Goal: Task Accomplishment & Management: Use online tool/utility

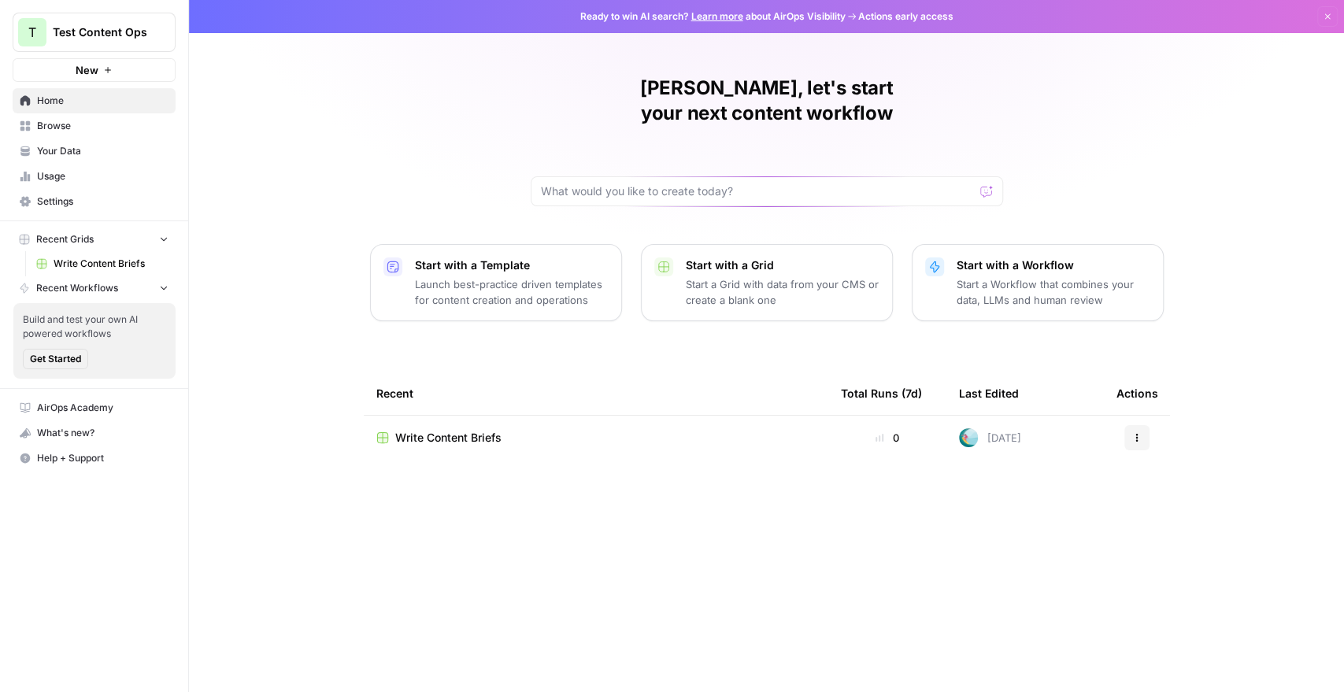
click at [61, 201] on span "Settings" at bounding box center [102, 201] width 131 height 14
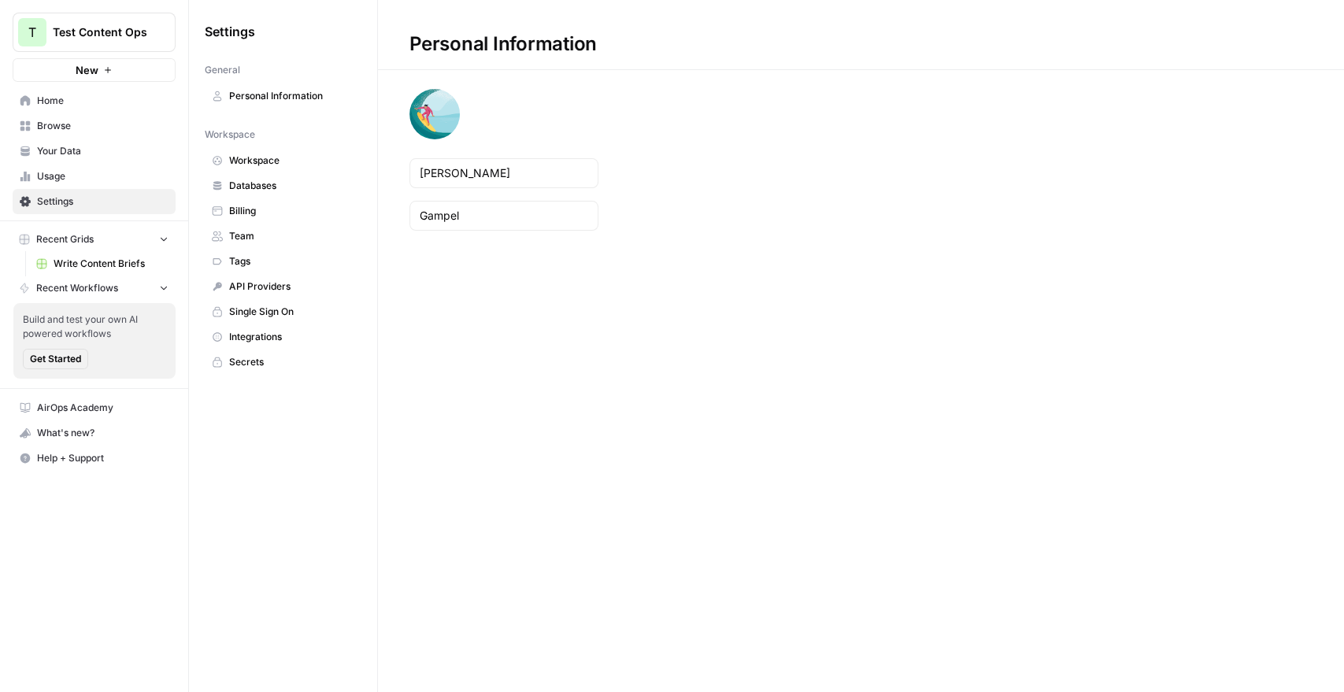
click at [238, 231] on span "Team" at bounding box center [291, 236] width 125 height 14
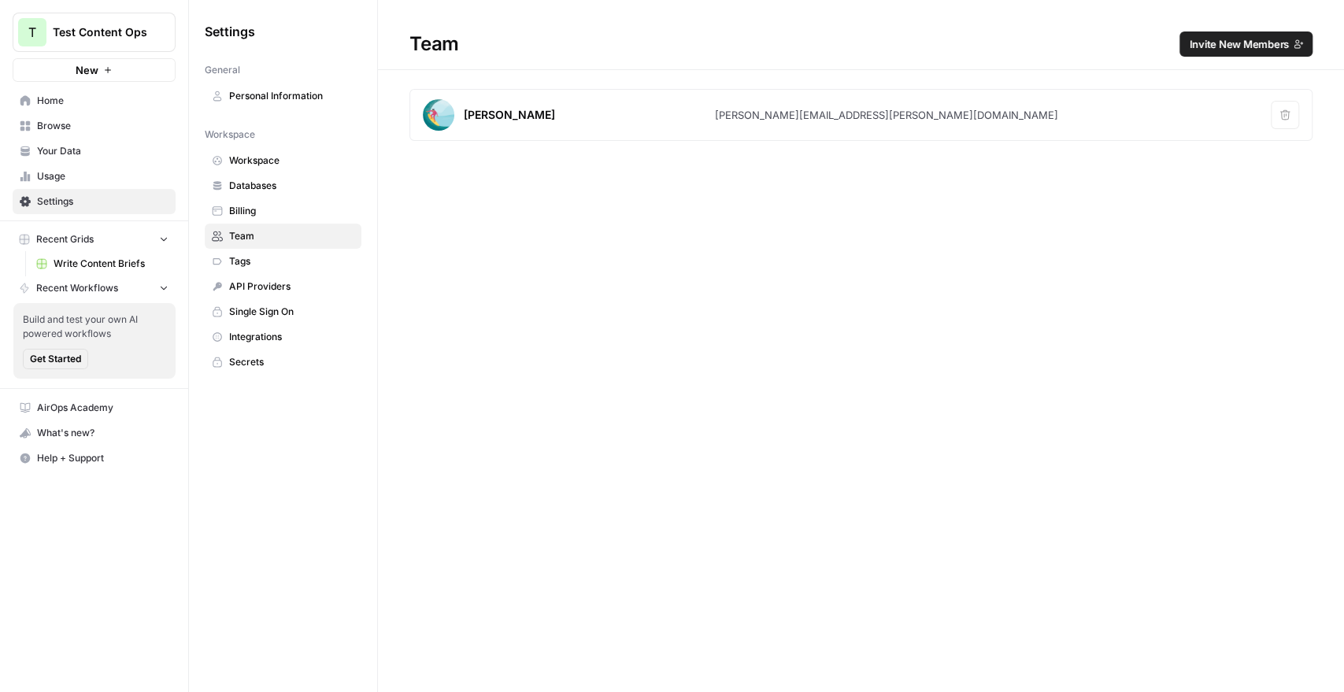
click at [1264, 39] on span "Invite New Members" at bounding box center [1238, 44] width 100 height 16
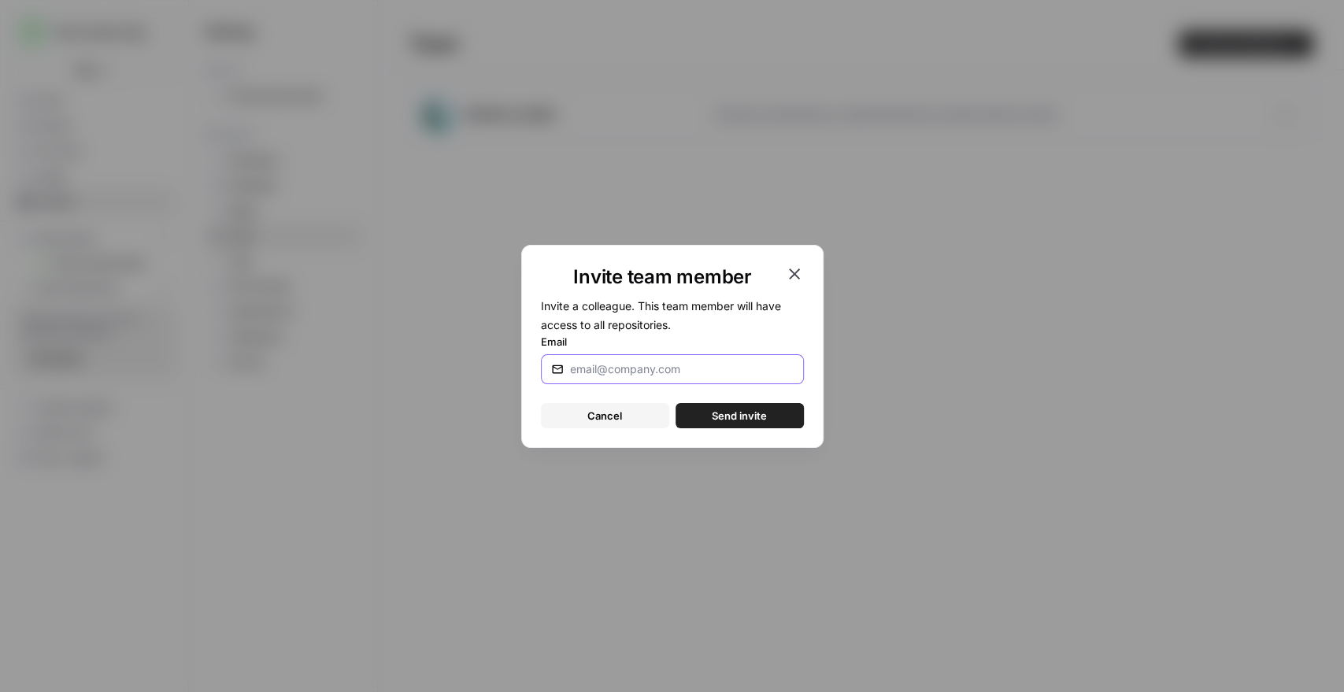
click at [643, 362] on input "Email" at bounding box center [682, 369] width 224 height 16
type input "[PERSON_NAME][EMAIL_ADDRESS][PERSON_NAME][DOMAIN_NAME]"
click at [717, 413] on span "Send invite" at bounding box center [738, 416] width 55 height 16
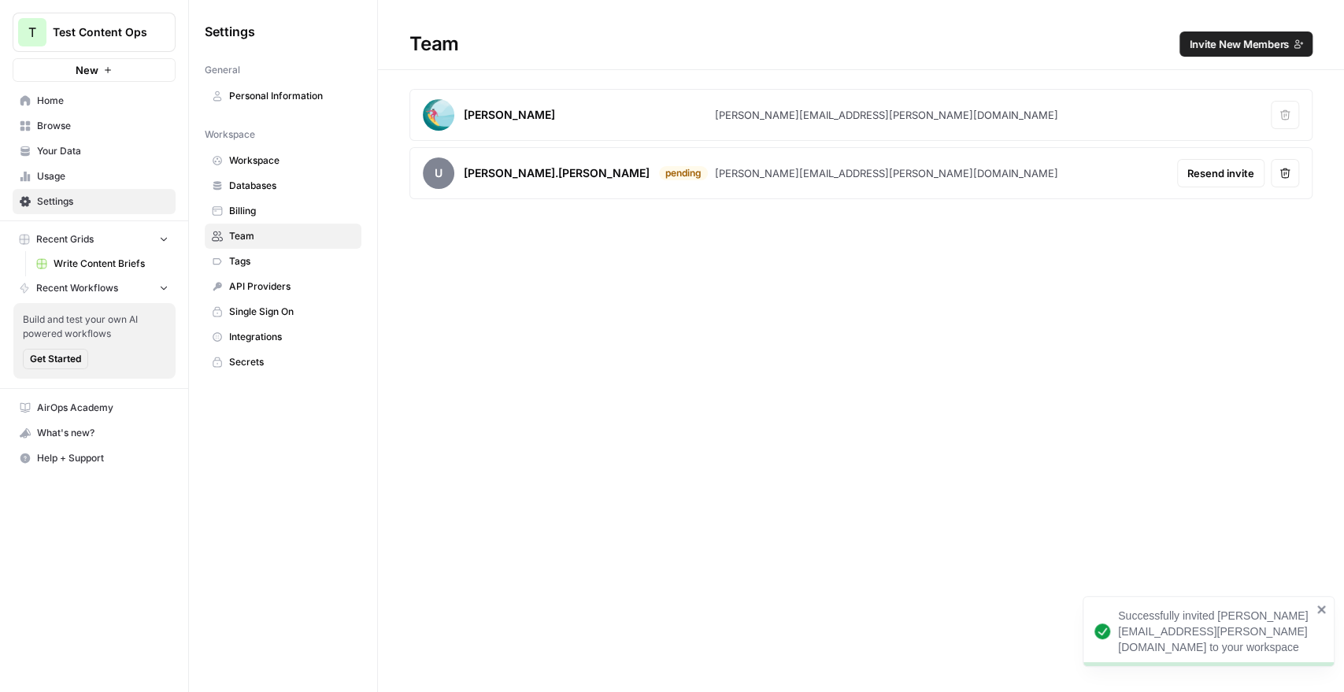
click at [1259, 46] on span "Invite New Members" at bounding box center [1238, 44] width 100 height 16
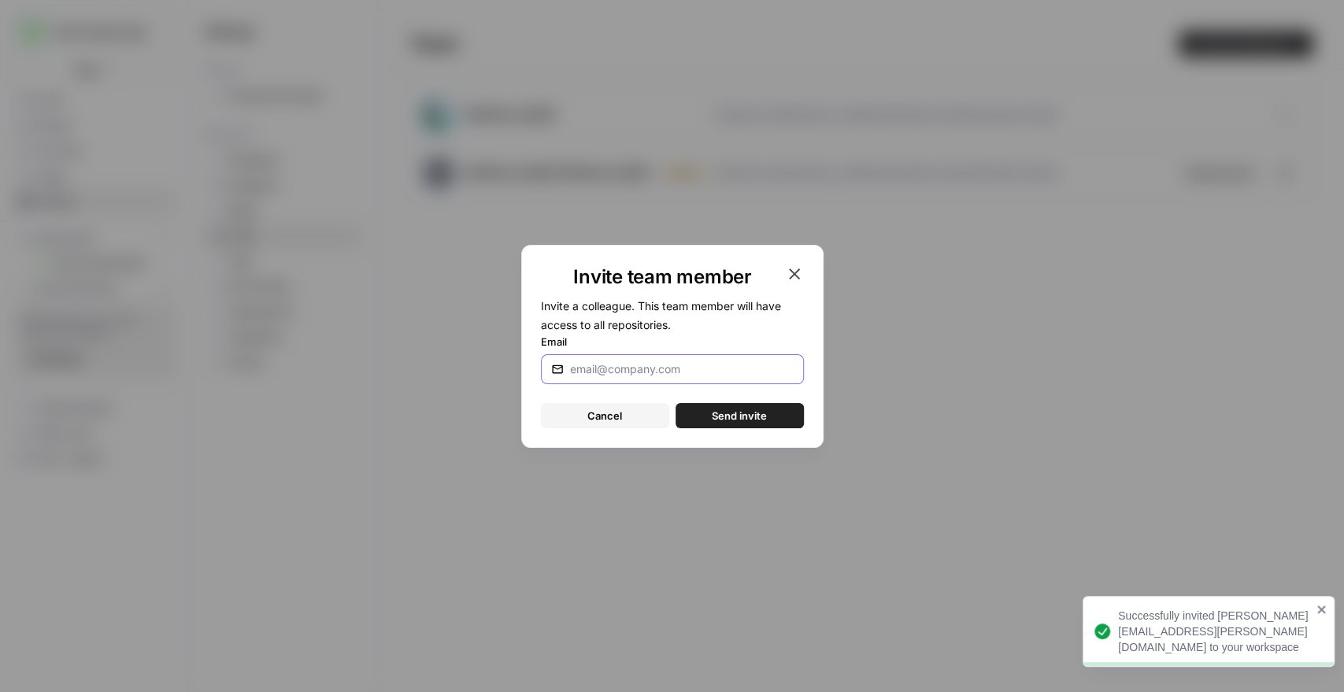
click at [667, 375] on input "Email" at bounding box center [682, 369] width 224 height 16
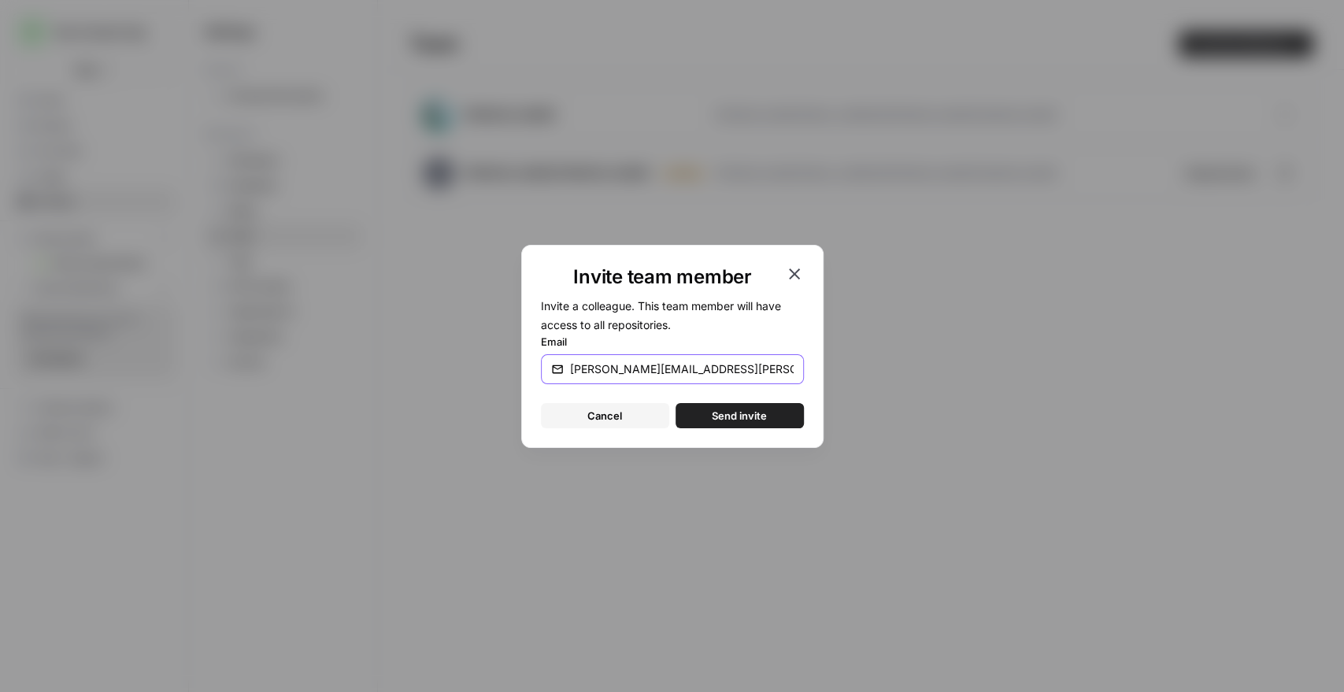
type input "[PERSON_NAME][EMAIL_ADDRESS][PERSON_NAME][DOMAIN_NAME]"
click at [745, 417] on span "Send invite" at bounding box center [738, 416] width 55 height 16
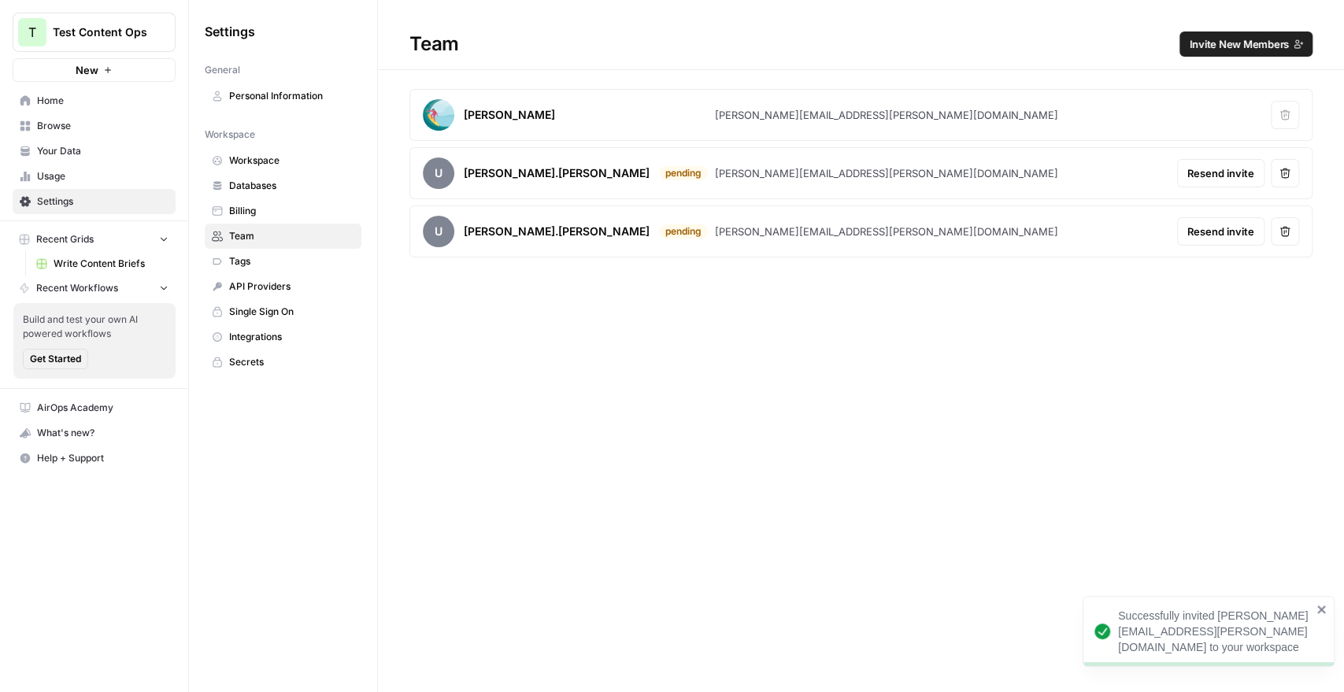
click at [1244, 28] on h1 "Team Invite New Members" at bounding box center [861, 35] width 966 height 70
click at [1243, 46] on span "Invite New Members" at bounding box center [1238, 44] width 100 height 16
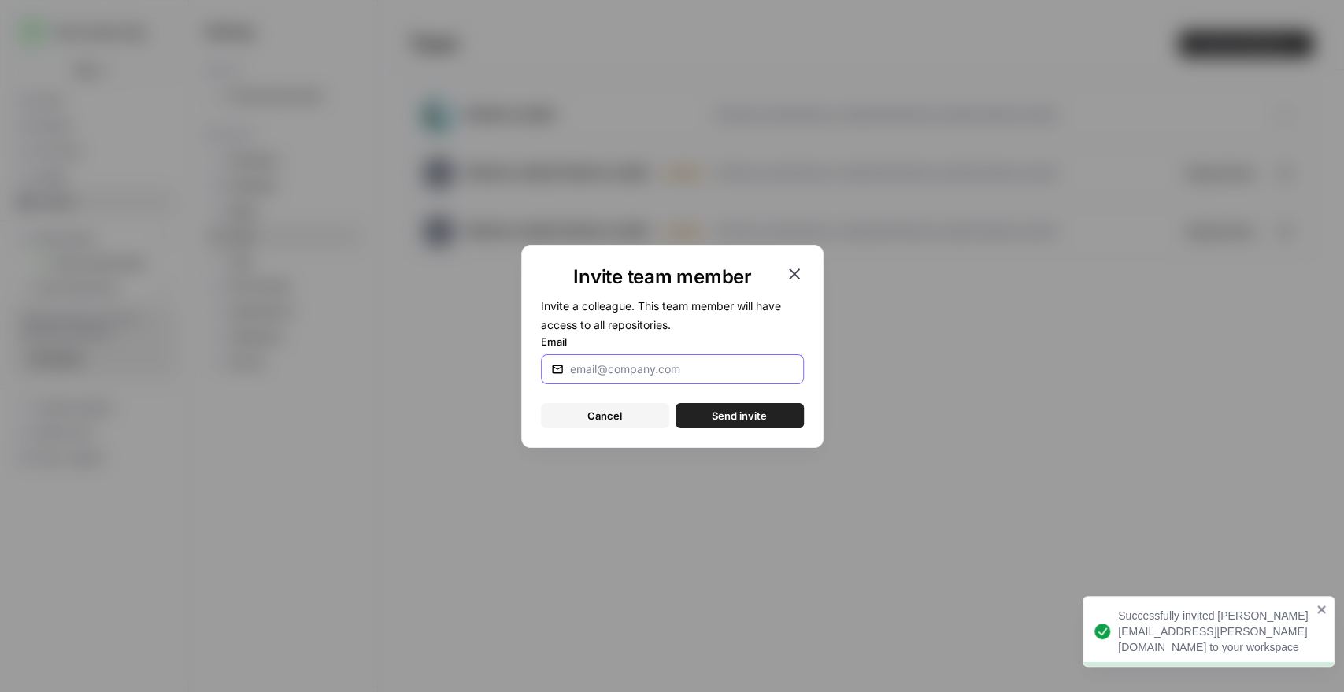
click at [674, 375] on input "Email" at bounding box center [682, 369] width 224 height 16
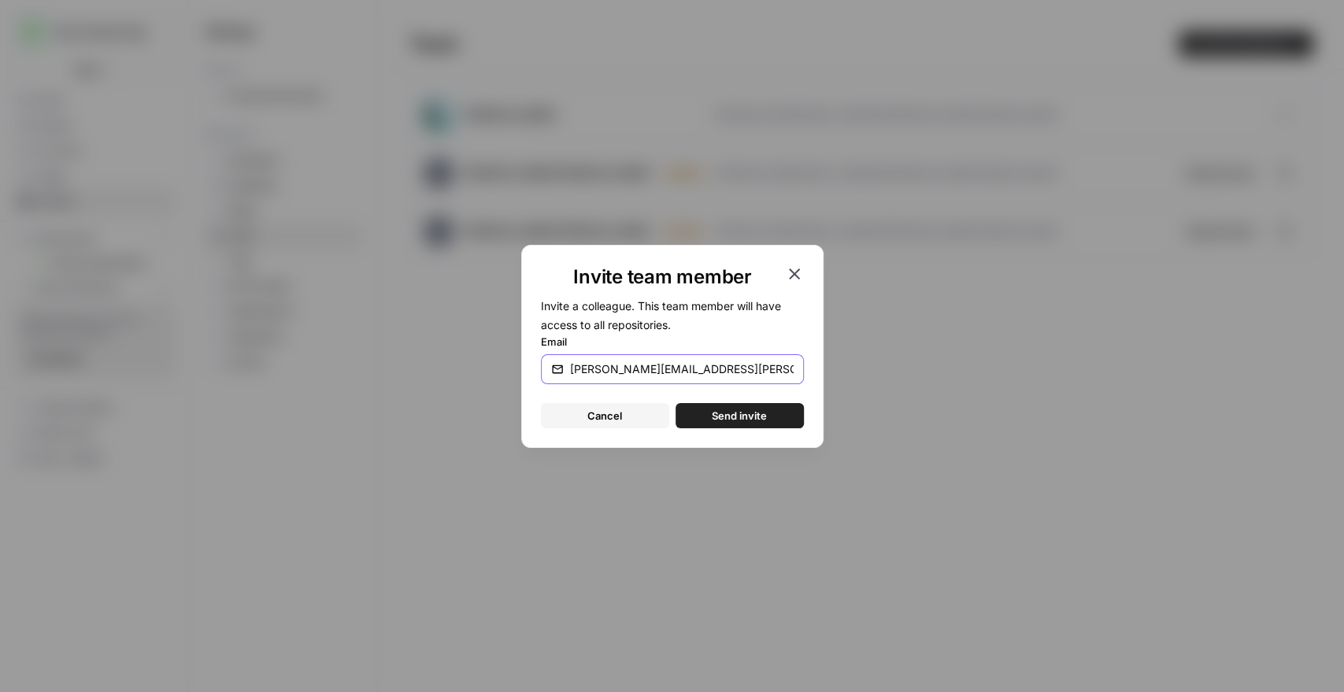
type input "[PERSON_NAME][EMAIL_ADDRESS][PERSON_NAME][DOMAIN_NAME]"
click at [737, 414] on span "Send invite" at bounding box center [738, 416] width 55 height 16
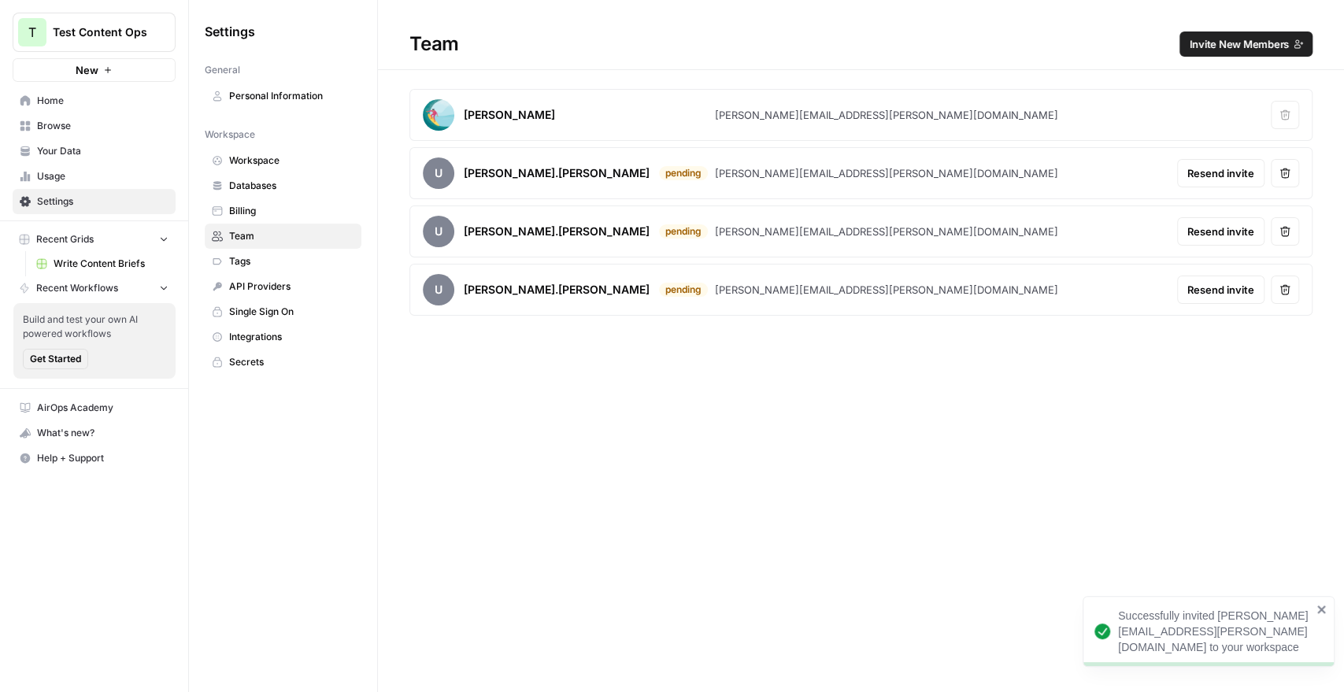
click at [1236, 37] on span "Invite New Members" at bounding box center [1238, 44] width 100 height 16
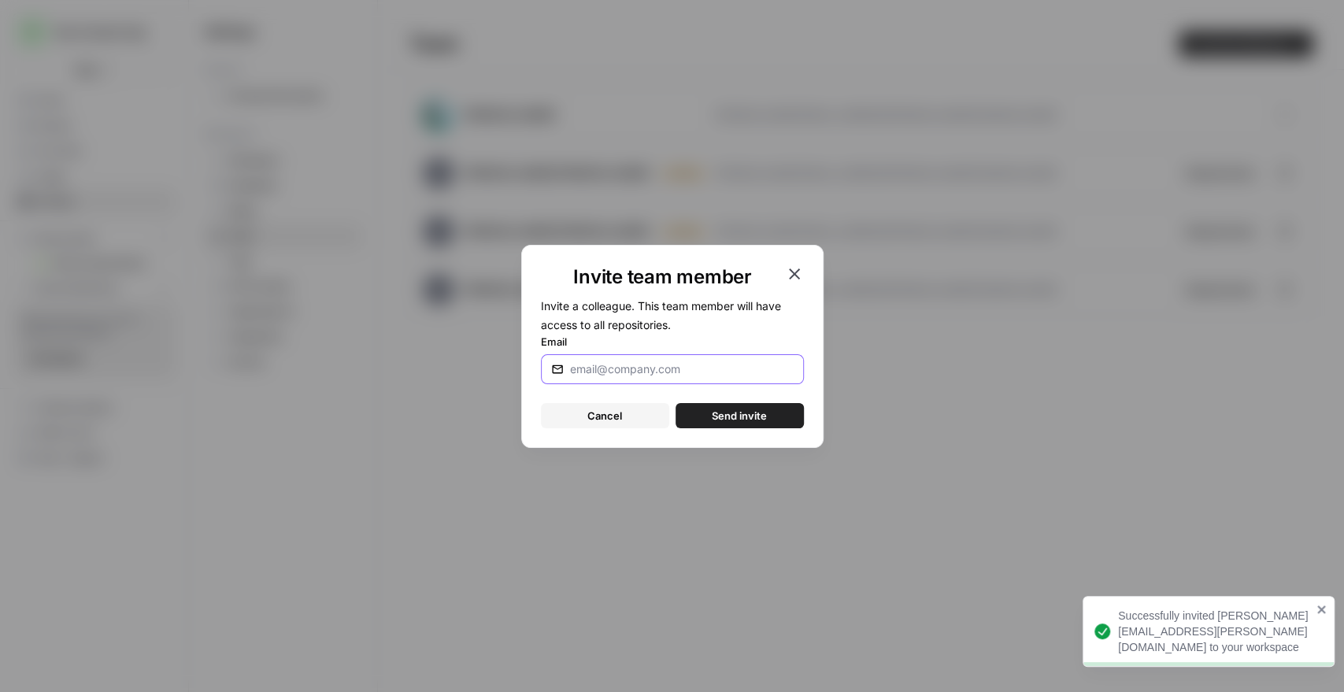
click at [656, 370] on input "Email" at bounding box center [682, 369] width 224 height 16
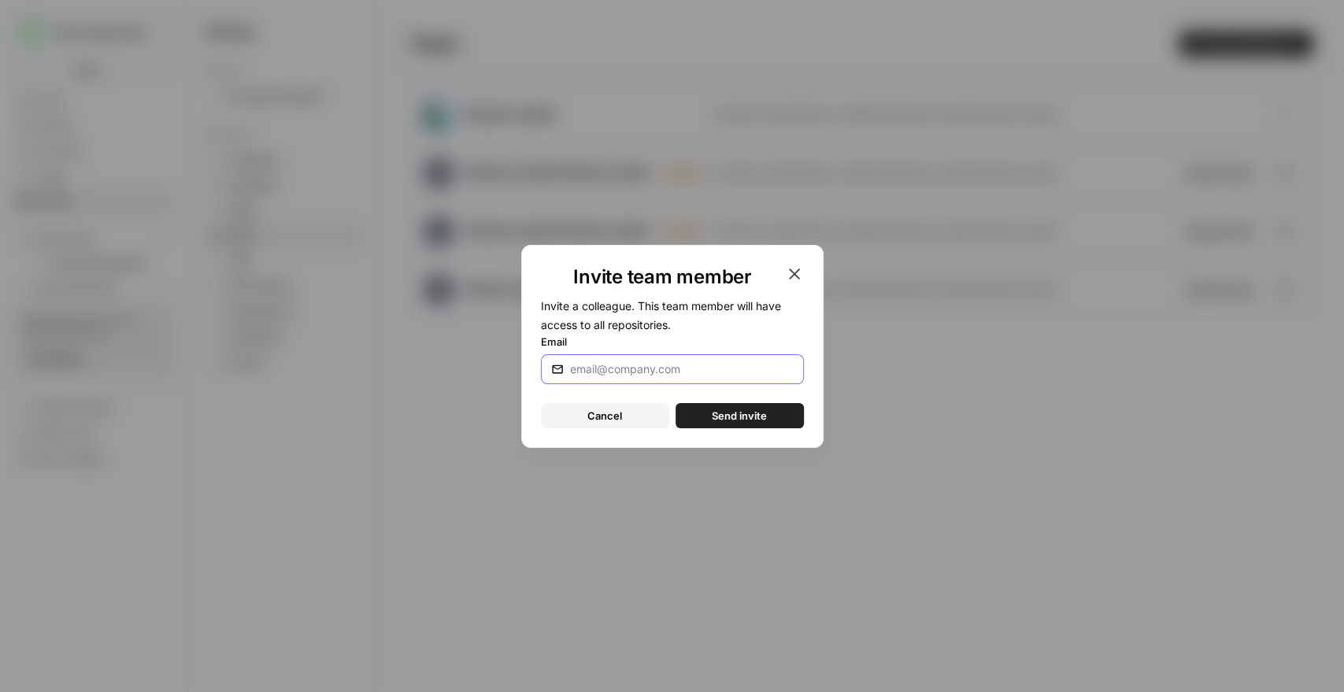
click at [642, 368] on input "Email" at bounding box center [682, 369] width 224 height 16
click at [640, 369] on input "[DOMAIN_NAME]" at bounding box center [682, 369] width 224 height 16
type input "[PERSON_NAME][EMAIL_ADDRESS][PERSON_NAME][DOMAIN_NAME]"
click at [747, 416] on span "Send invite" at bounding box center [738, 416] width 55 height 16
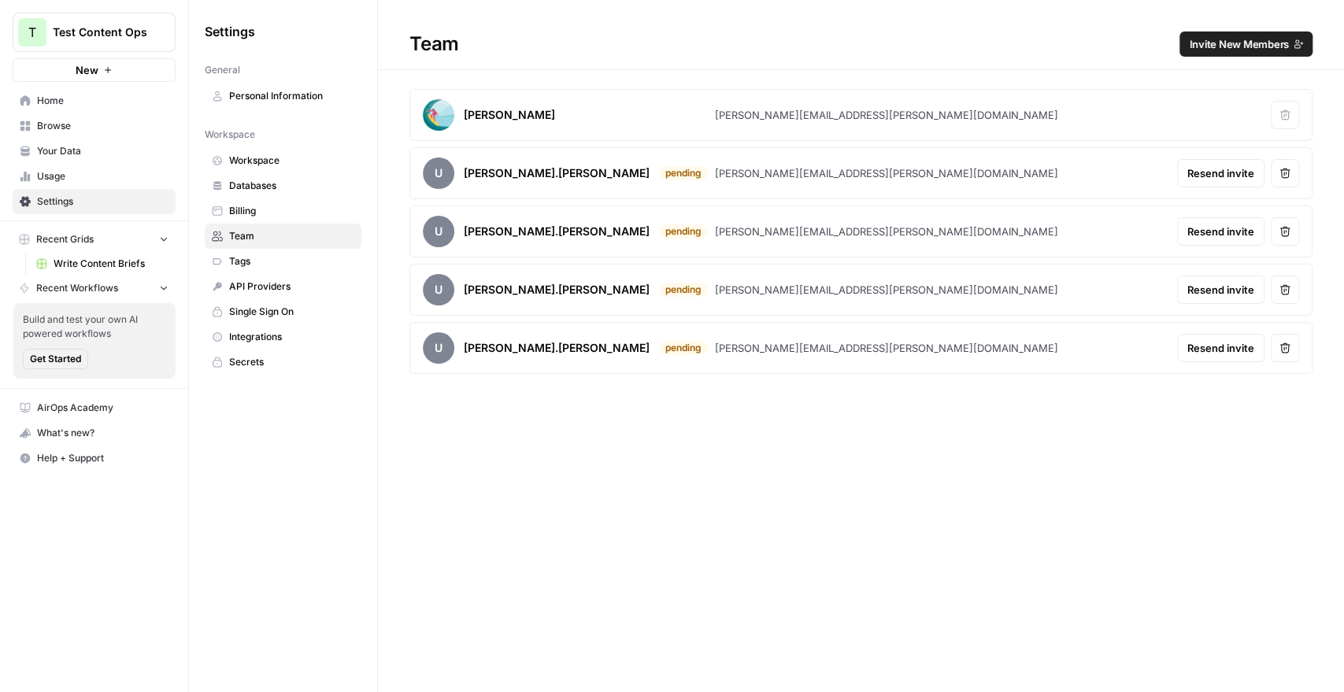
click at [46, 357] on span "Get Started" at bounding box center [55, 359] width 51 height 14
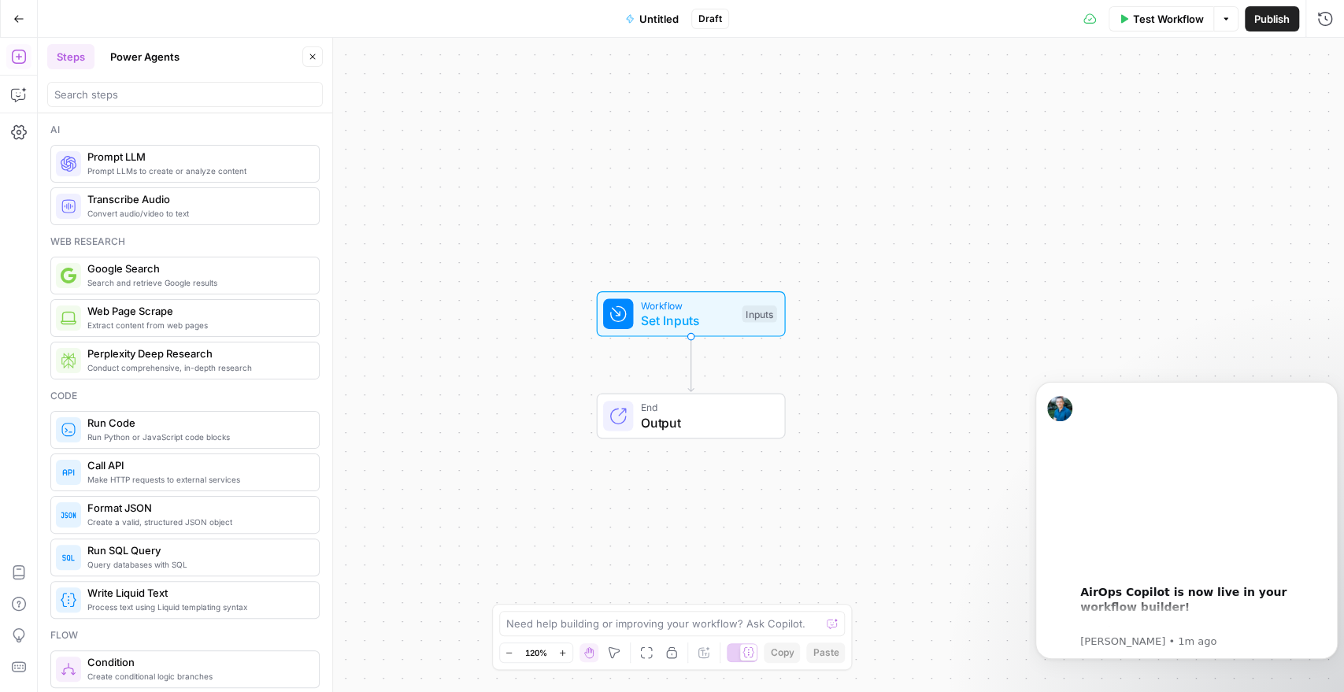
click at [9, 26] on button "Go Back" at bounding box center [19, 19] width 28 height 28
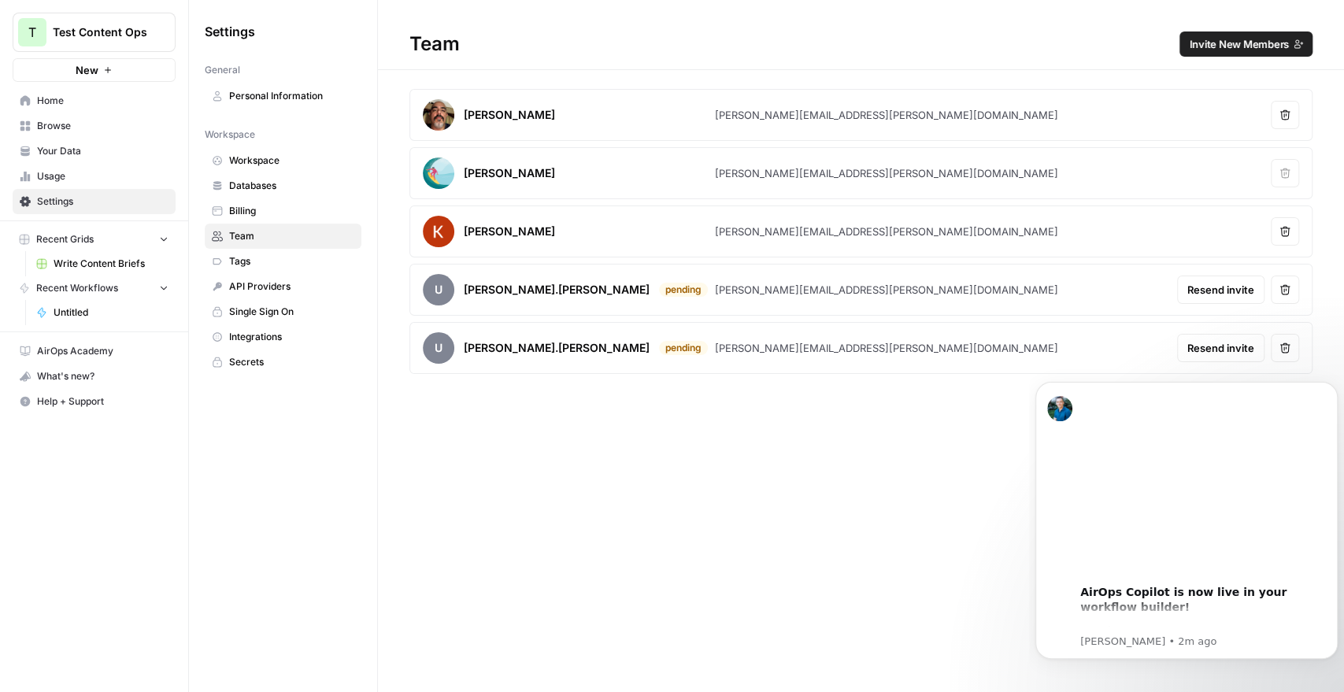
click at [61, 262] on span "Write Content Briefs" at bounding box center [111, 264] width 115 height 14
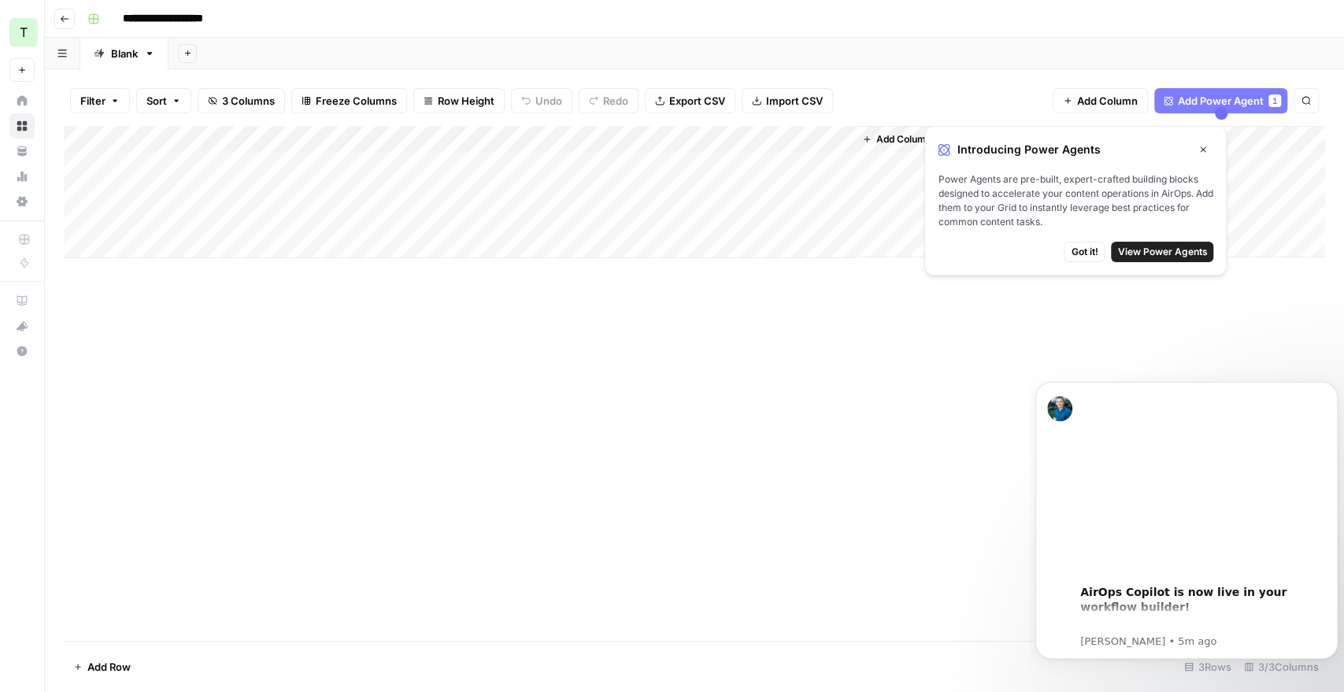
click at [276, 200] on div "Add Column" at bounding box center [694, 192] width 1261 height 132
click at [514, 191] on div "Add Column" at bounding box center [694, 192] width 1261 height 132
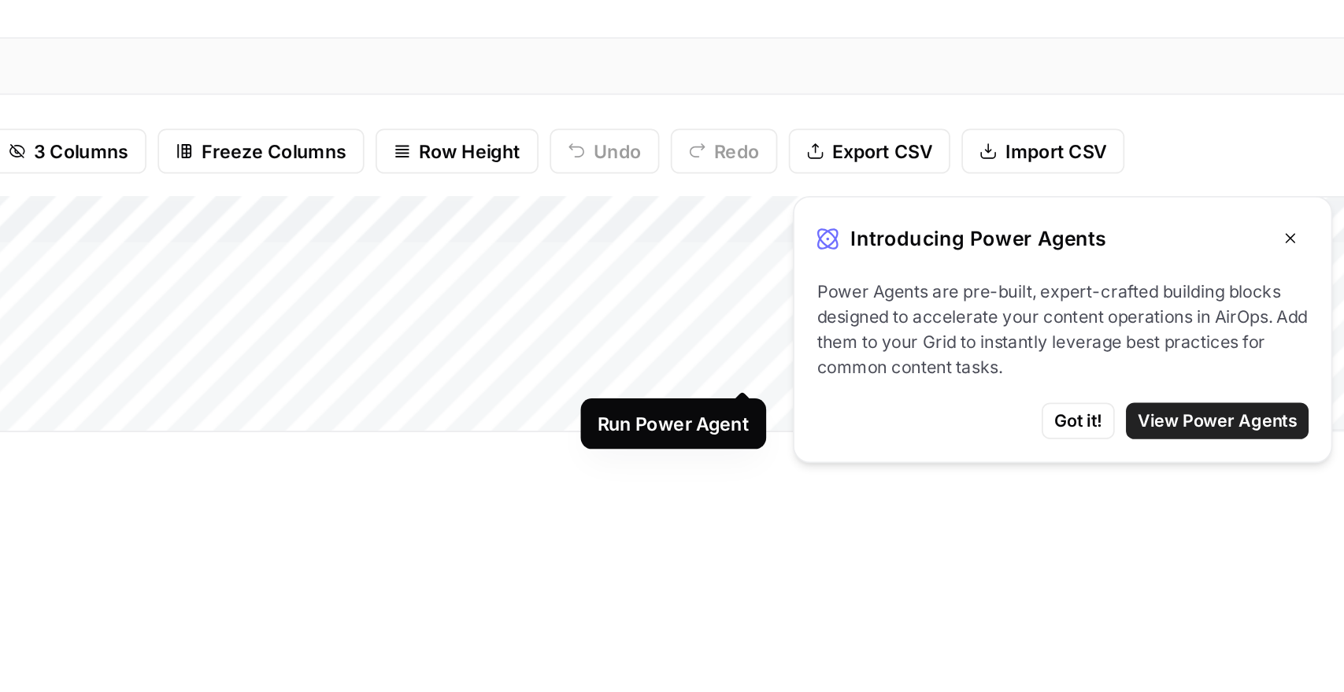
click at [623, 213] on div "Add Column" at bounding box center [694, 192] width 1261 height 132
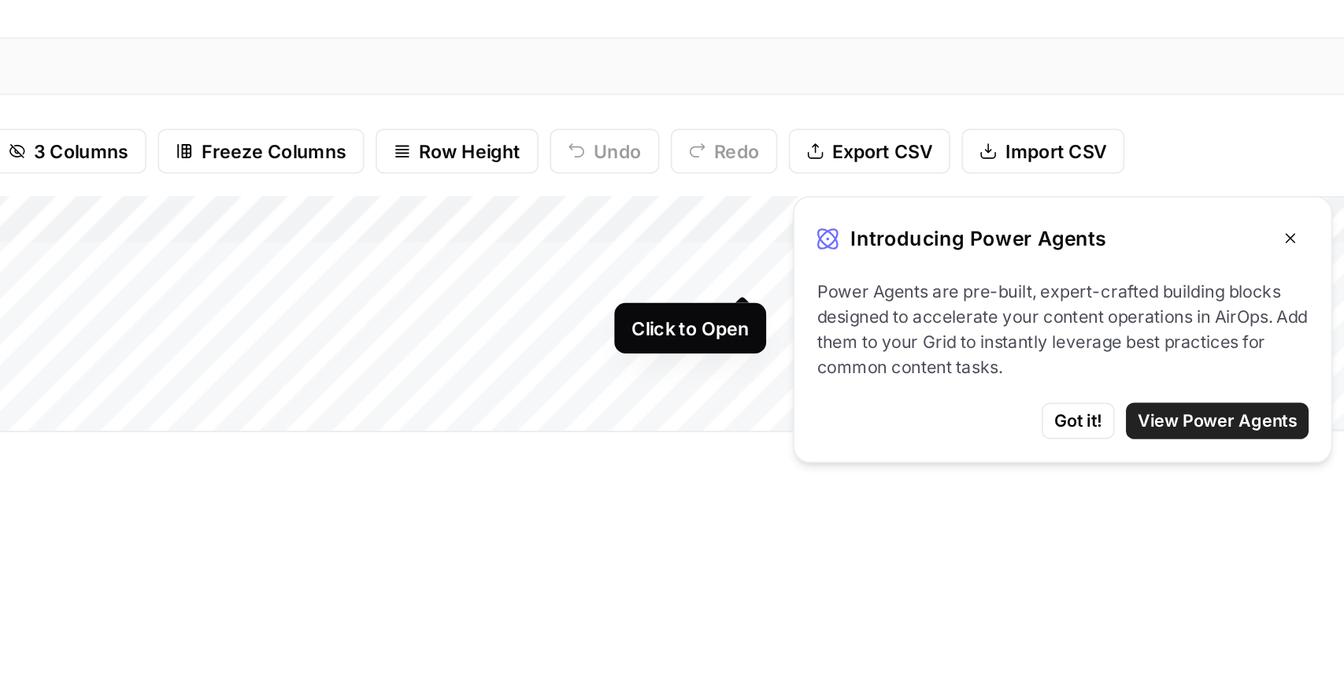
click at [617, 164] on div "Add Column" at bounding box center [694, 192] width 1261 height 132
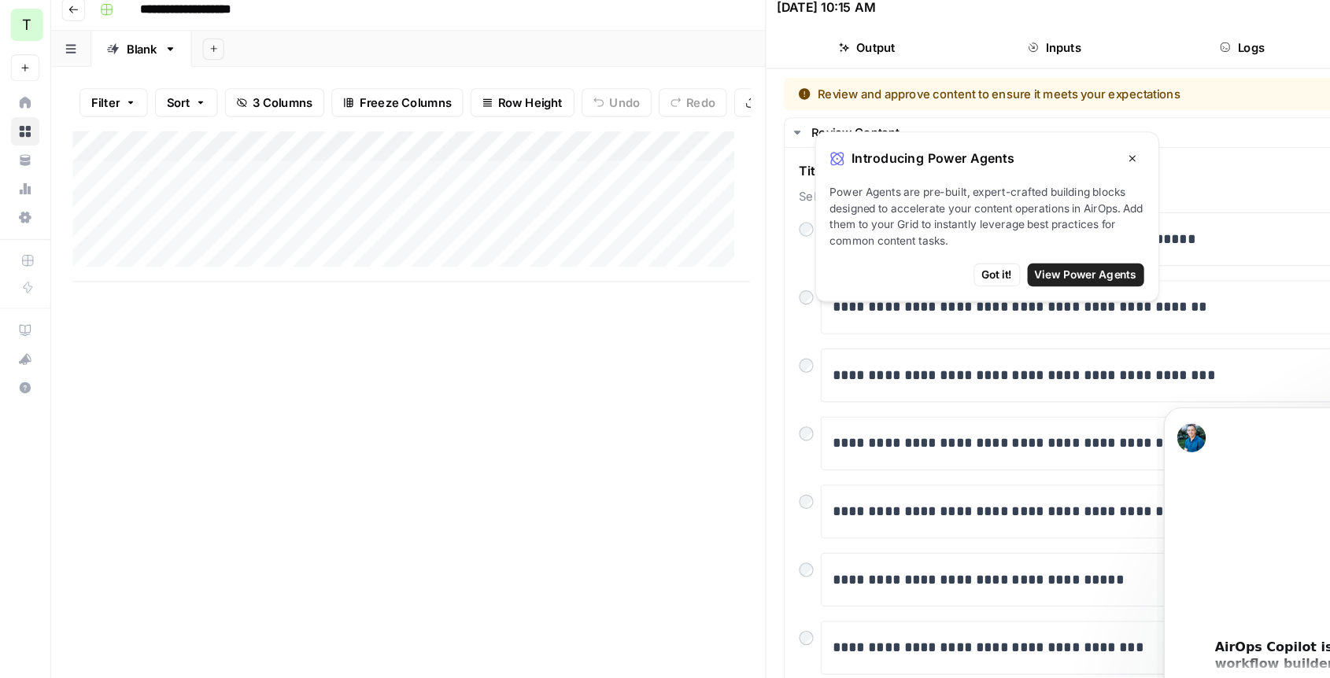
click at [995, 150] on icon "button" at bounding box center [994, 150] width 6 height 6
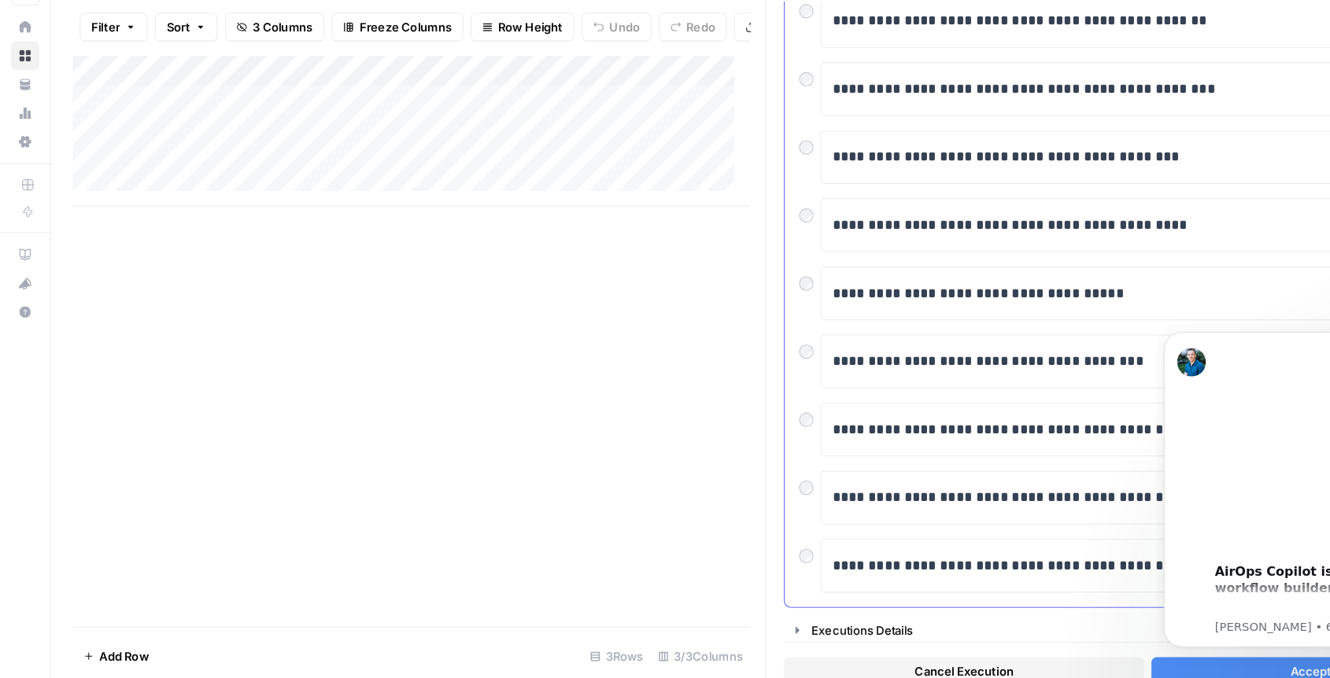
scroll to position [13, 0]
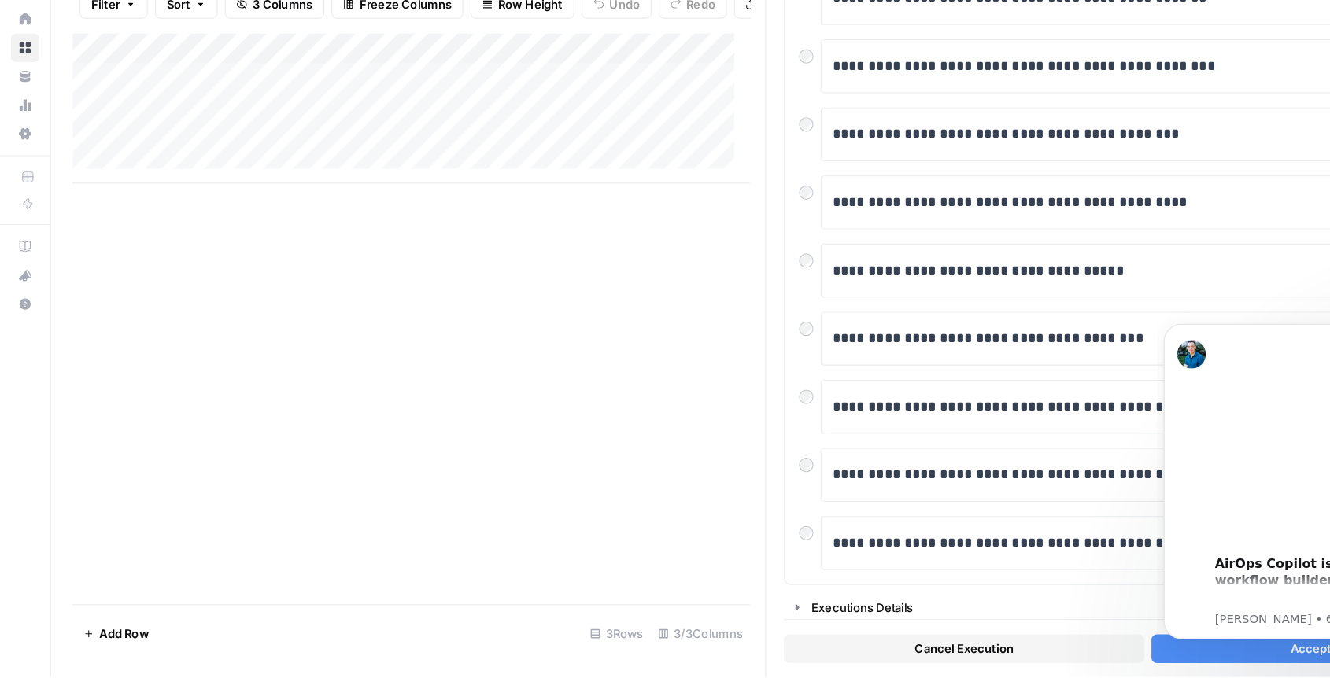
click at [1213, 602] on body "00:00 AirOps Copilot is now live in your workflow builder! Use it to : Improve,…" at bounding box center [1313, 459] width 302 height 313
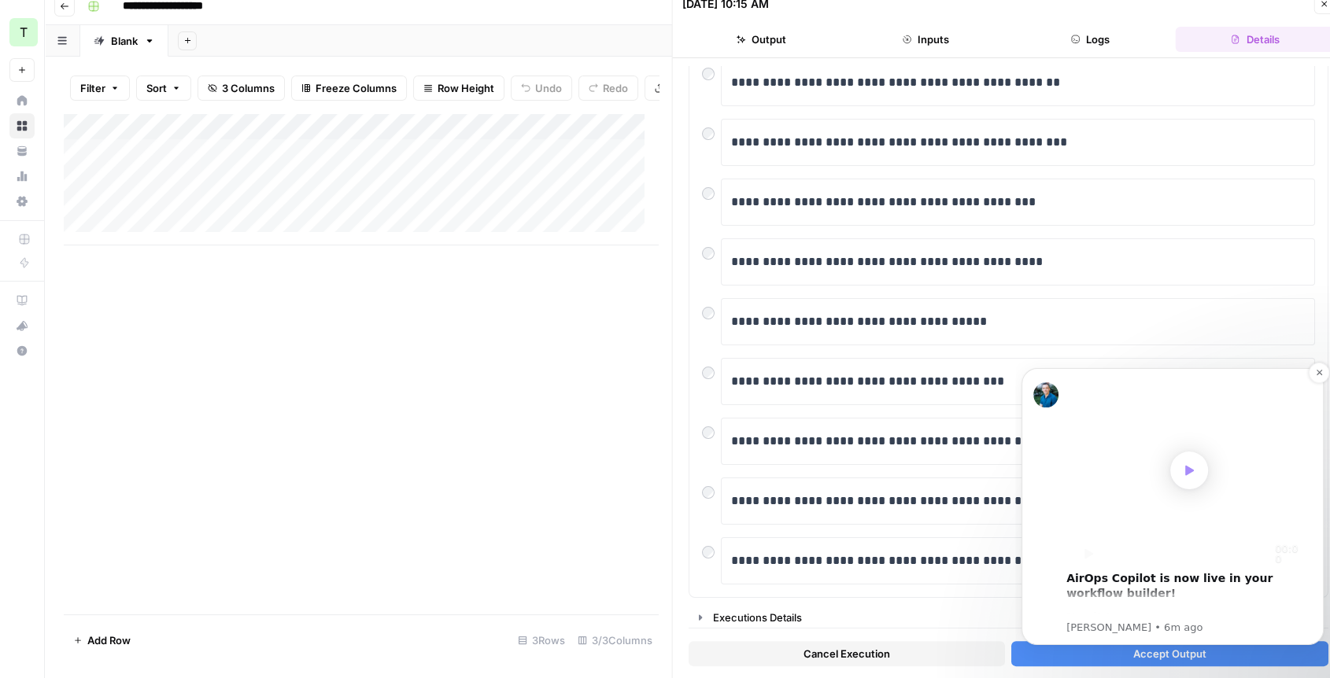
scroll to position [13, 13]
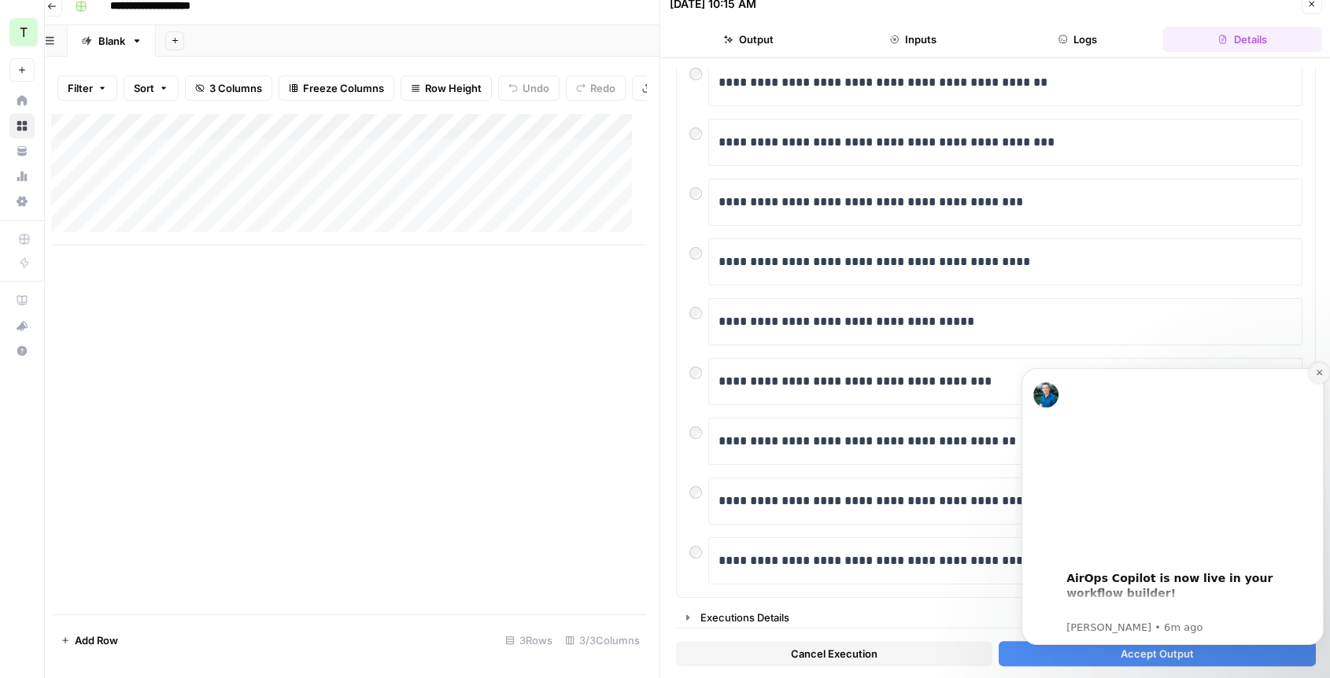
click at [1318, 375] on icon "Dismiss notification" at bounding box center [1319, 372] width 9 height 9
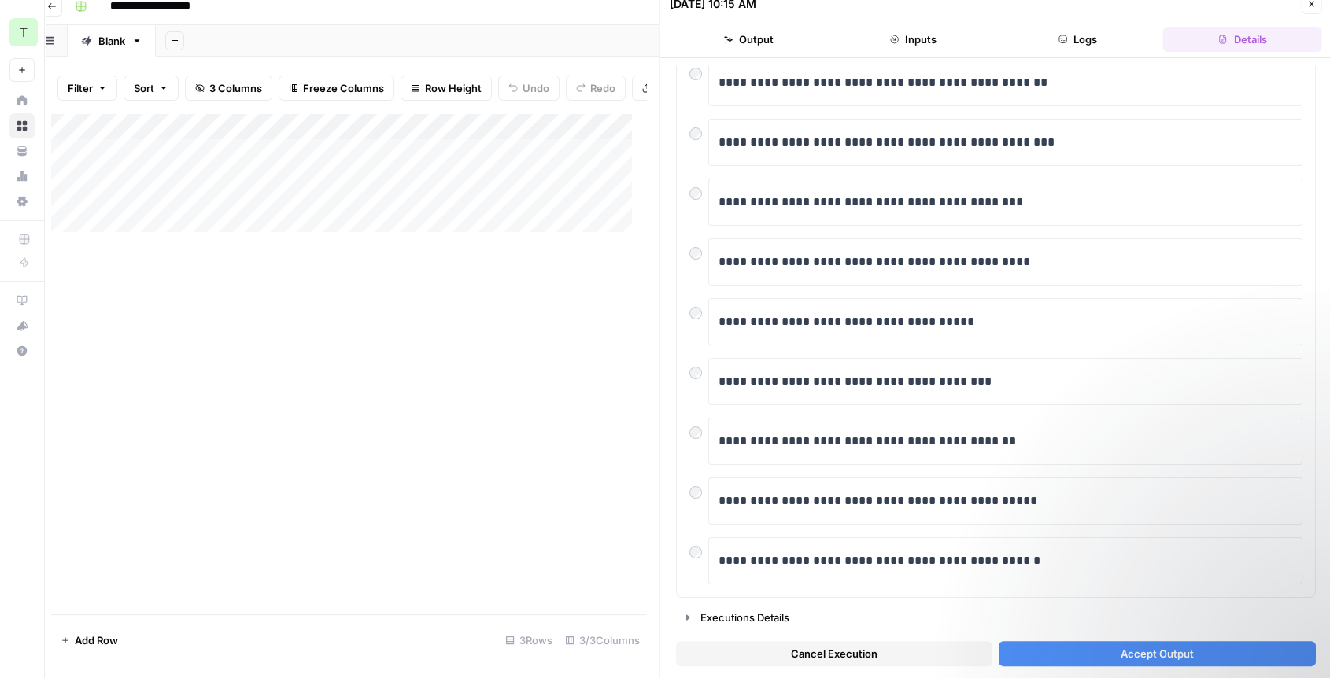
click at [1120, 653] on span "Accept Output" at bounding box center [1156, 654] width 73 height 16
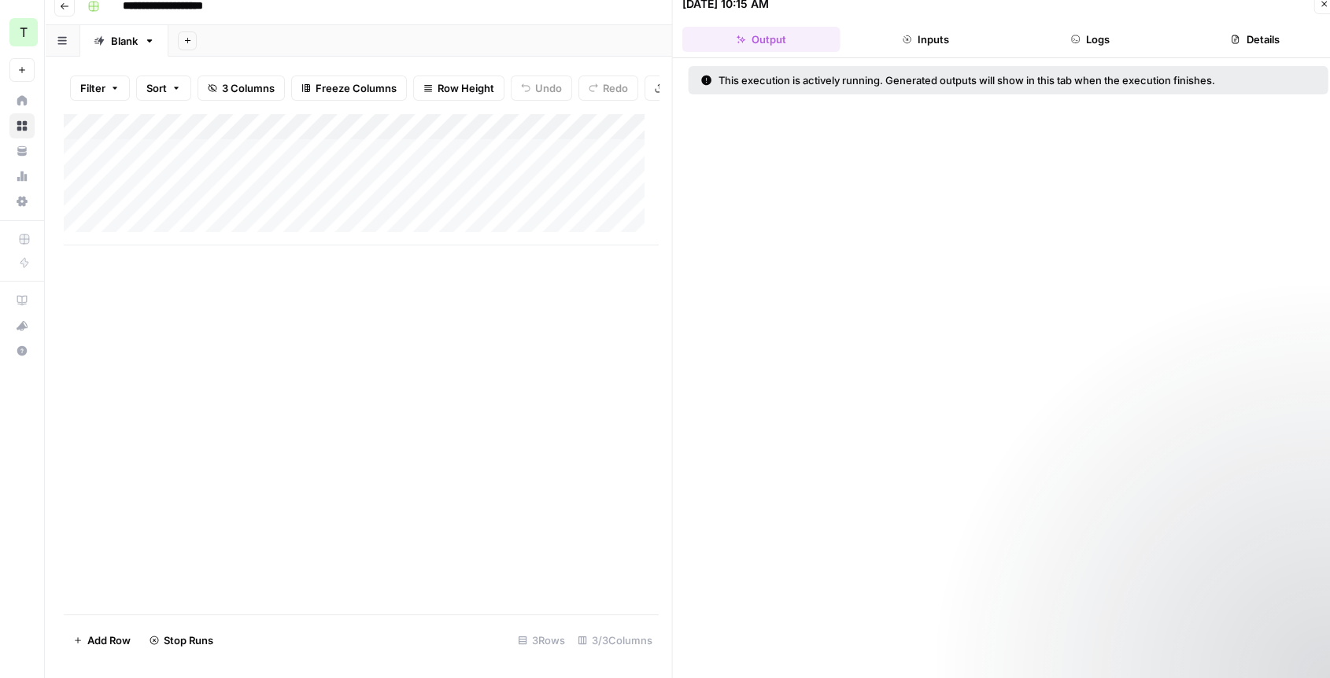
click at [899, 36] on button "Inputs" at bounding box center [926, 39] width 158 height 25
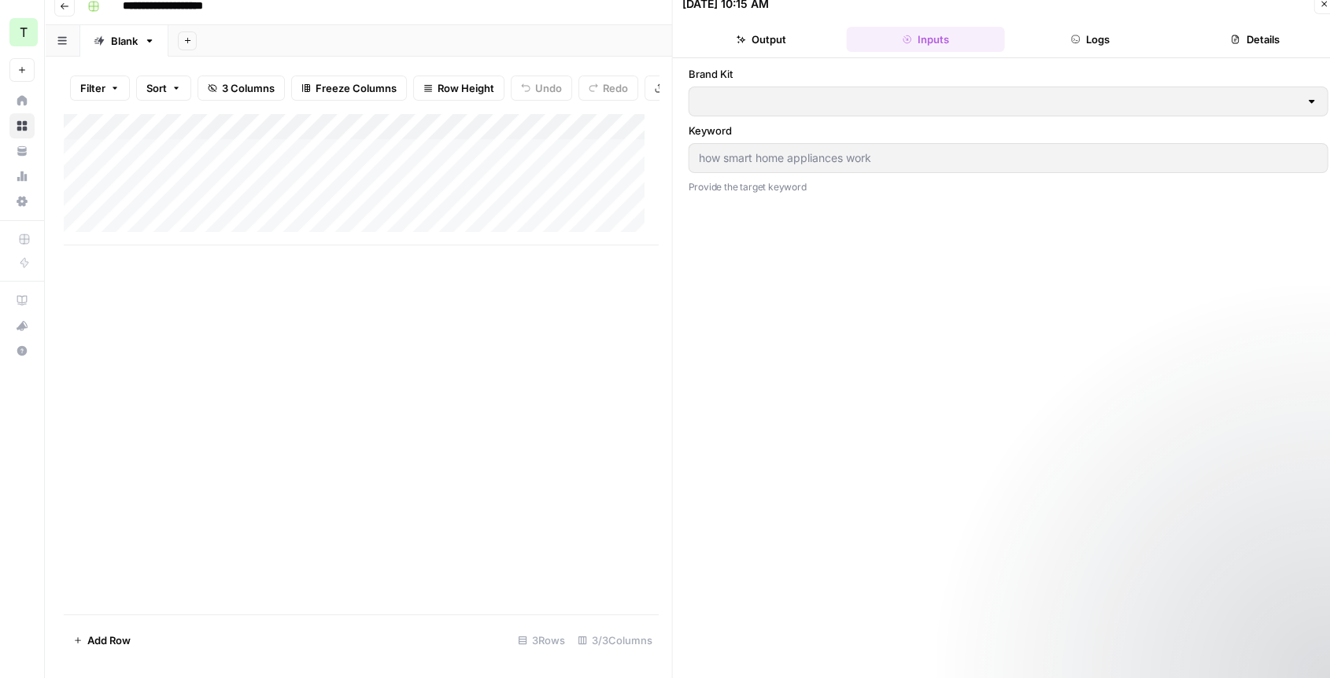
type input "LG"
click at [1088, 31] on button "Logs" at bounding box center [1090, 39] width 158 height 25
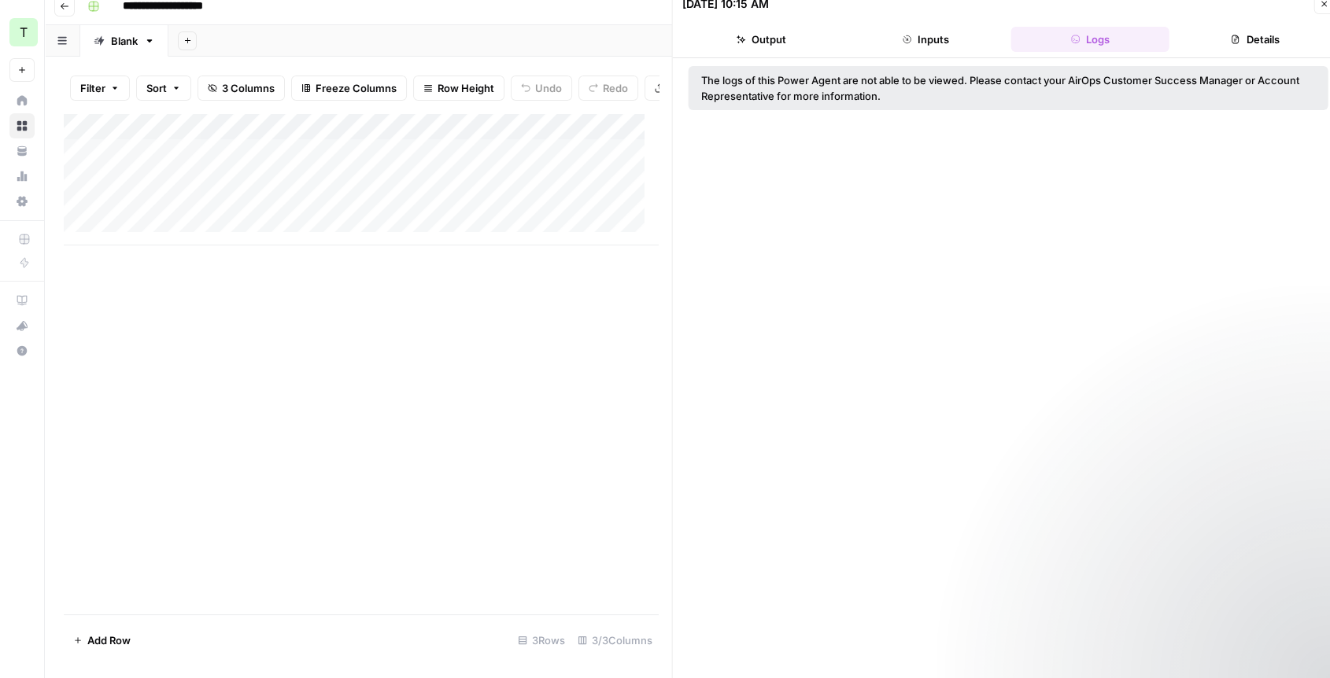
click at [1238, 53] on header "[DATE] 10:15 AM Close Output Inputs Logs Details" at bounding box center [1008, 22] width 671 height 71
click at [759, 44] on button "Output" at bounding box center [761, 39] width 158 height 25
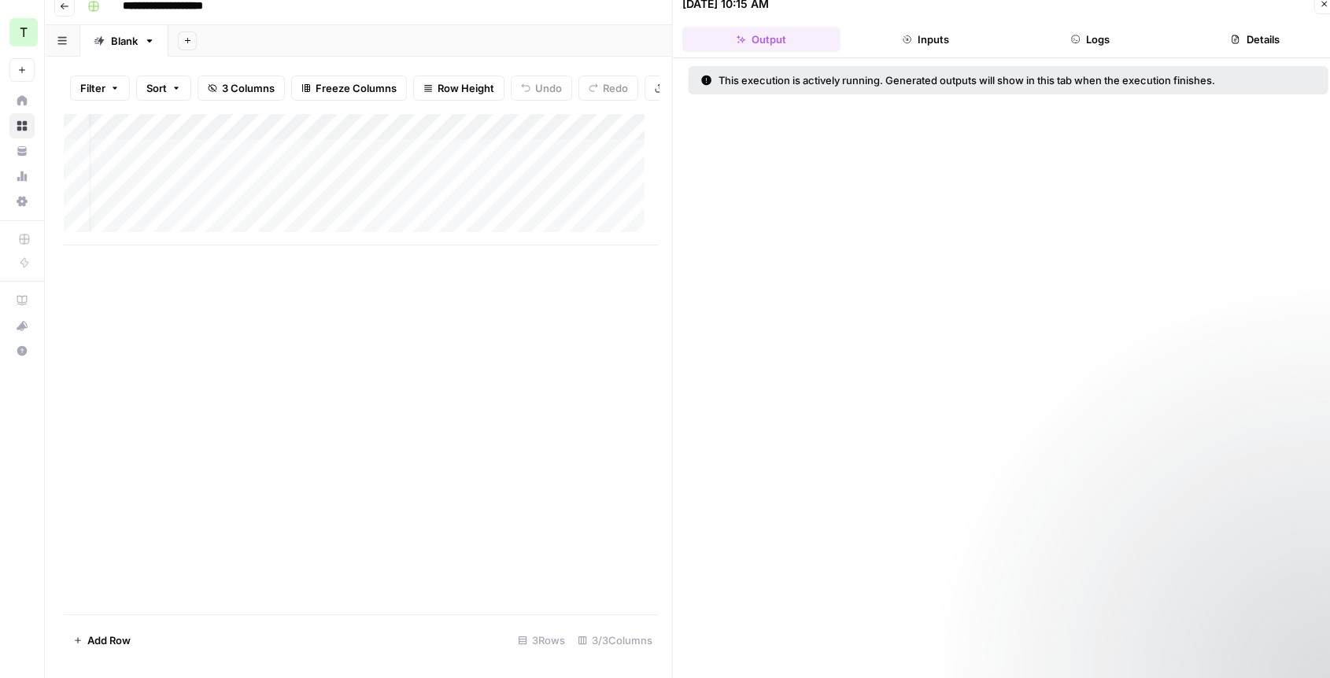
scroll to position [0, 0]
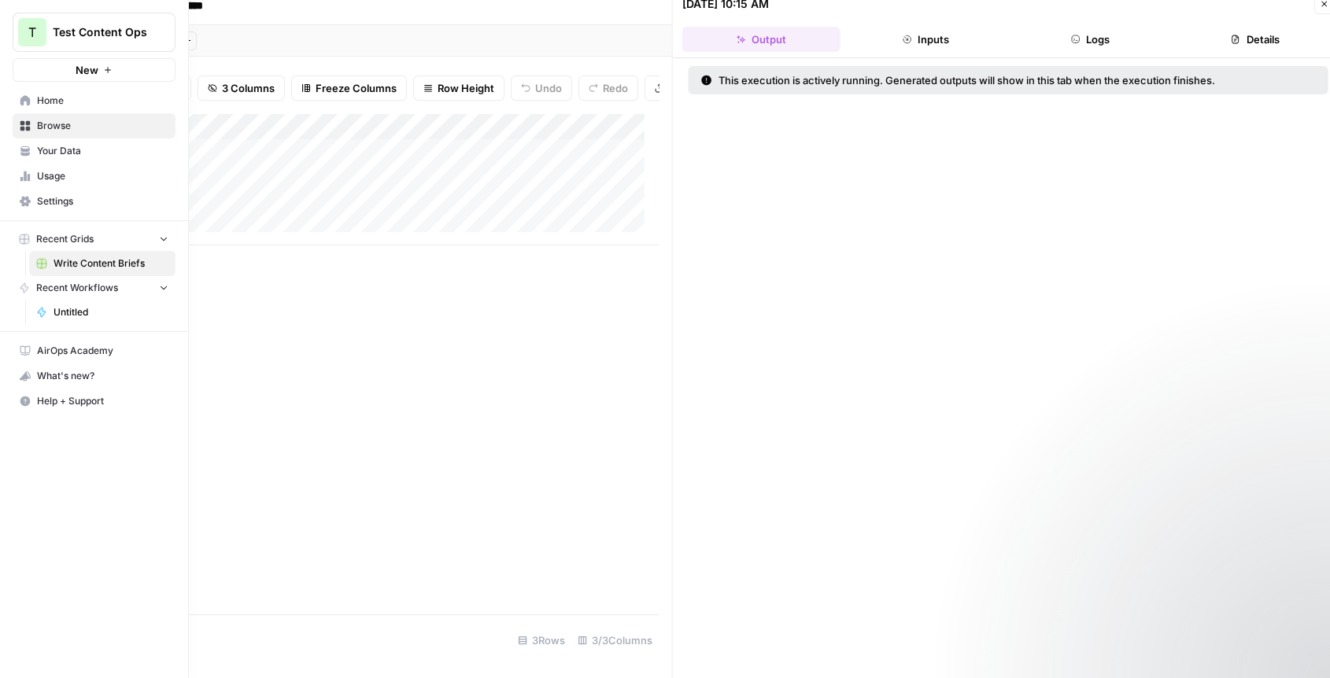
click at [67, 316] on span "Untitled" at bounding box center [111, 312] width 115 height 14
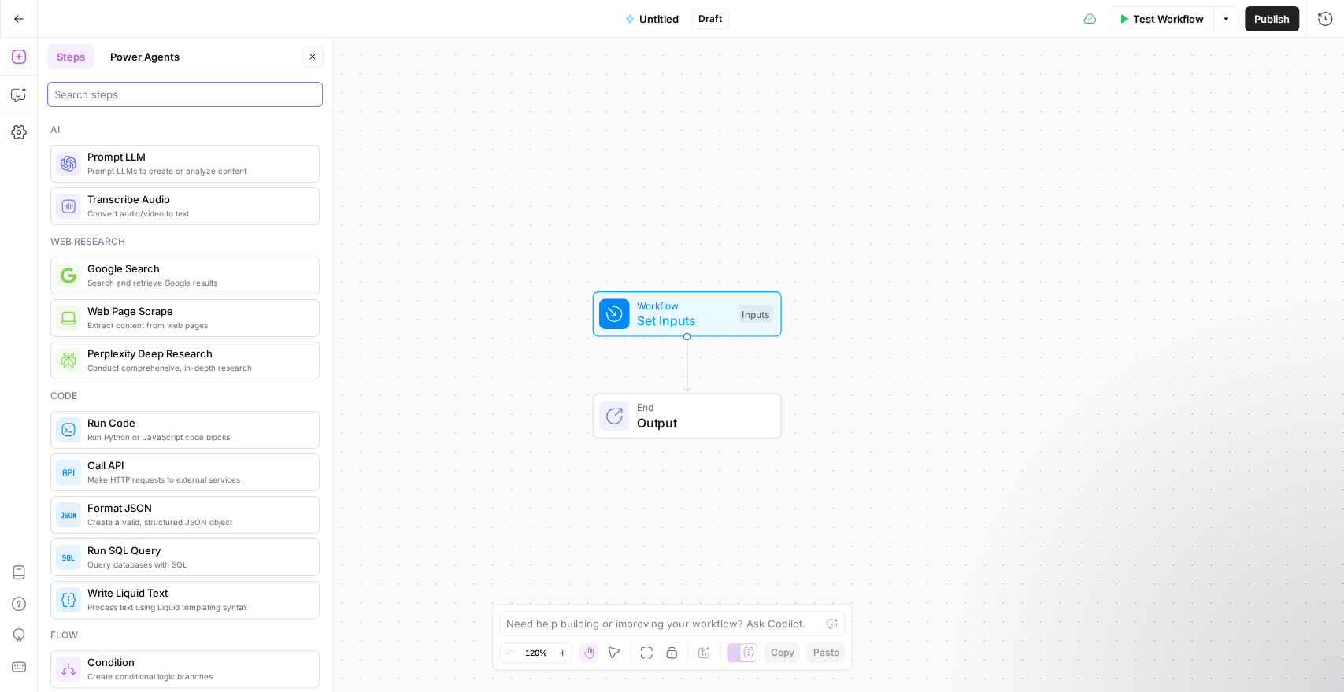
click at [117, 97] on input "search" at bounding box center [184, 95] width 261 height 16
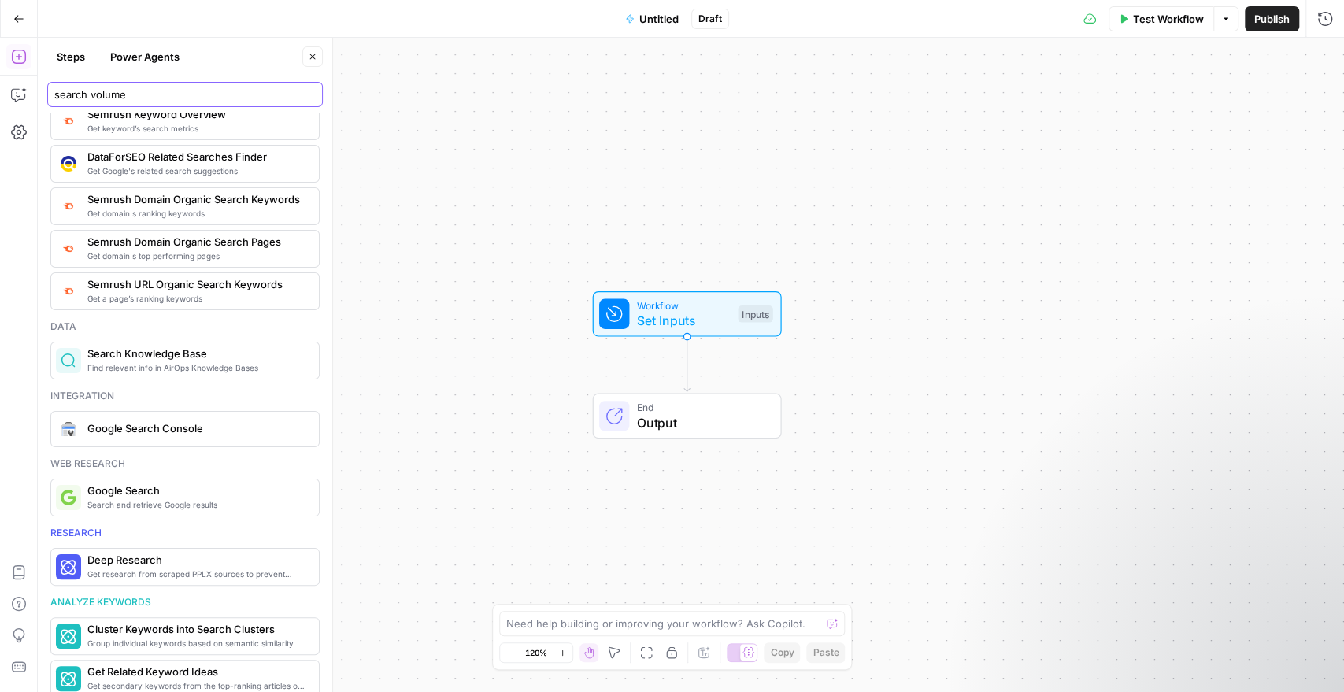
scroll to position [55, 0]
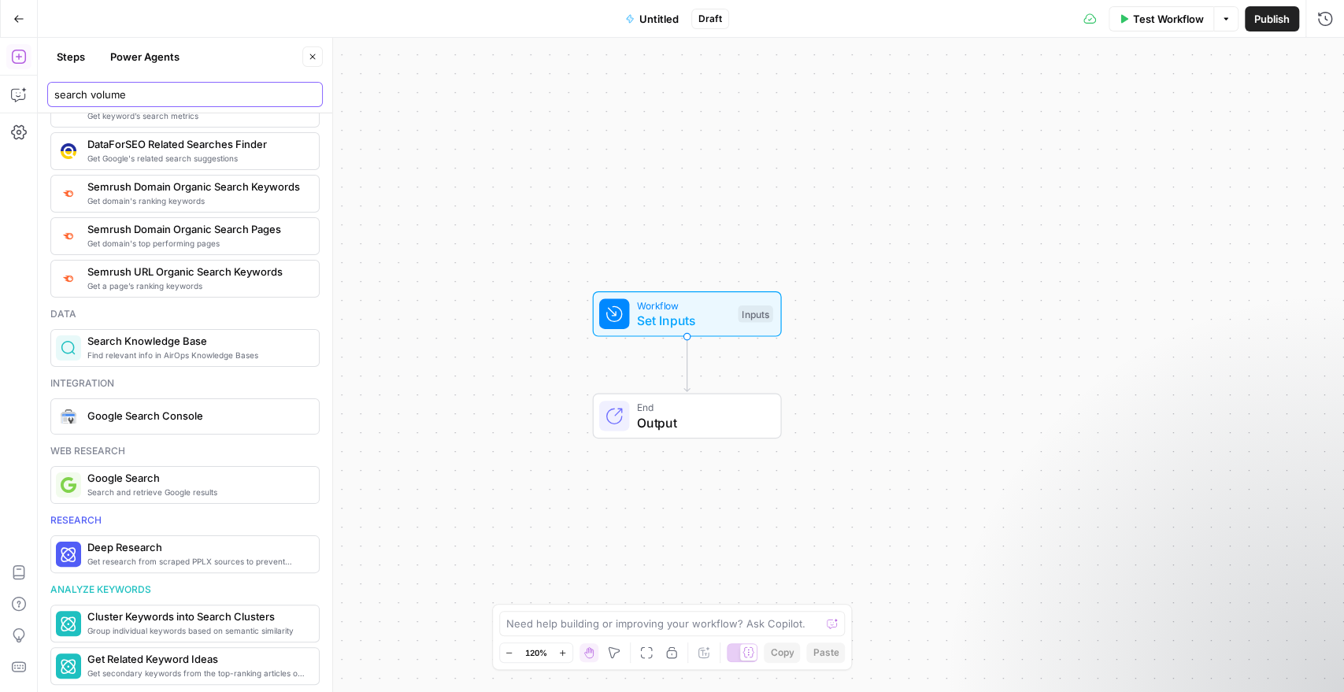
type input "search volume"
click at [157, 52] on button "Power Agents" at bounding box center [145, 56] width 88 height 25
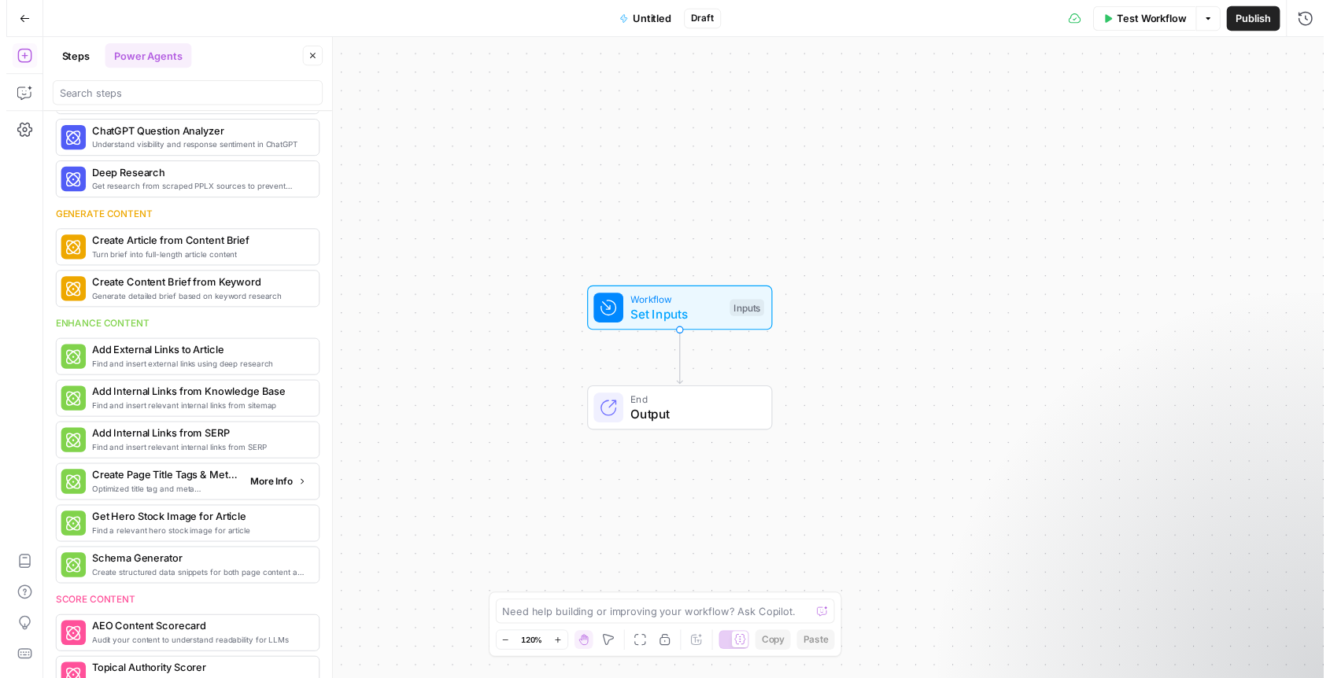
scroll to position [0, 0]
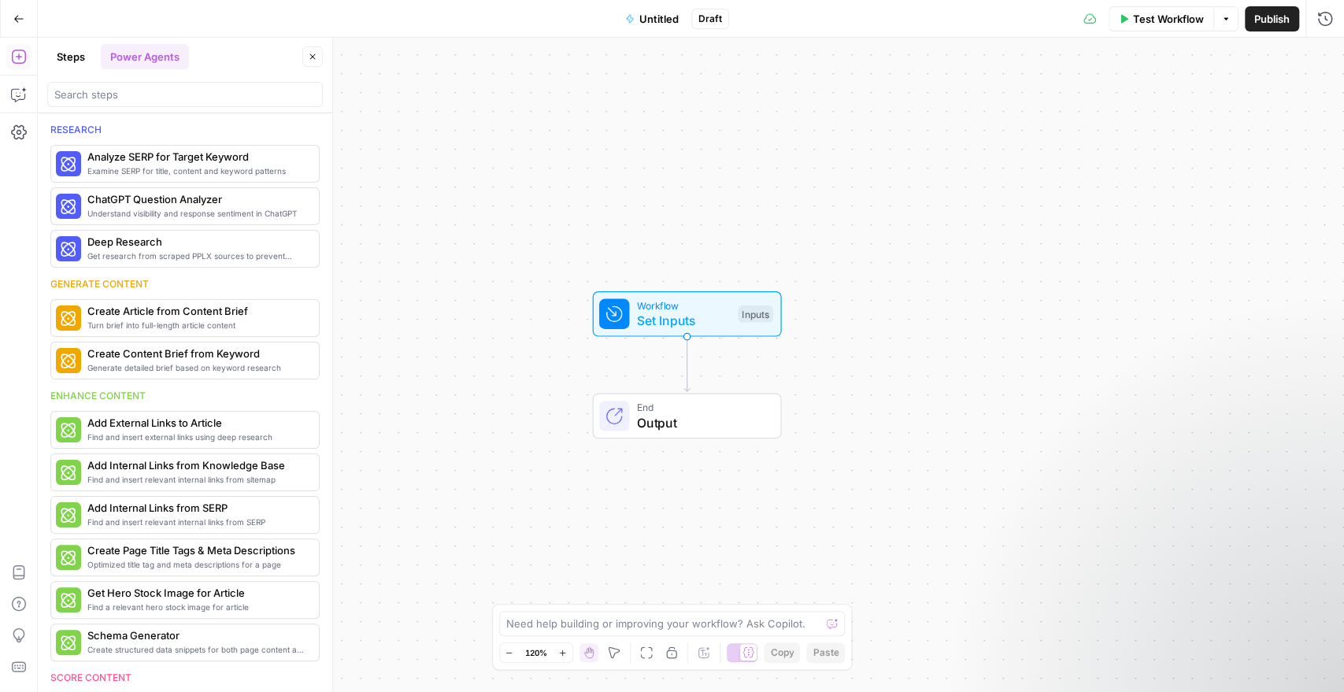
click at [19, 21] on icon "button" at bounding box center [18, 18] width 11 height 11
